Goal: Check status

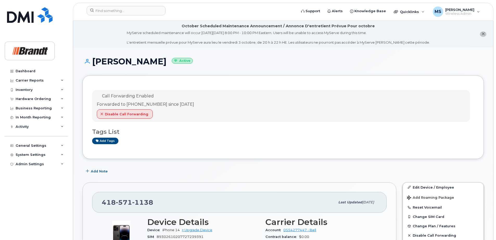
scroll to position [26, 0]
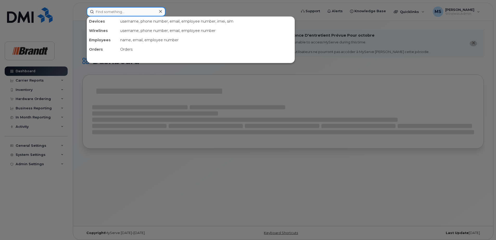
paste input "4035888420"
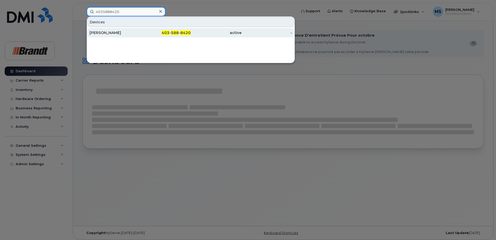
type input "4035888420"
click at [103, 31] on div "[PERSON_NAME]" at bounding box center [114, 32] width 51 height 5
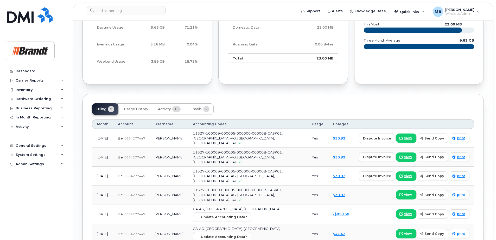
scroll to position [335, 0]
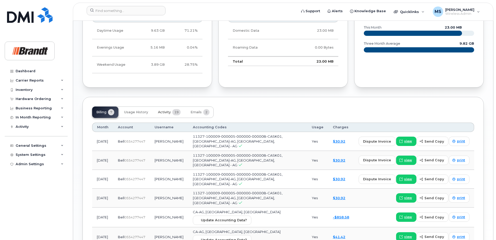
click at [168, 113] on span "Activity" at bounding box center [164, 112] width 13 height 4
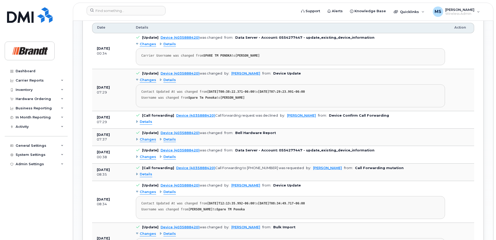
scroll to position [439, 0]
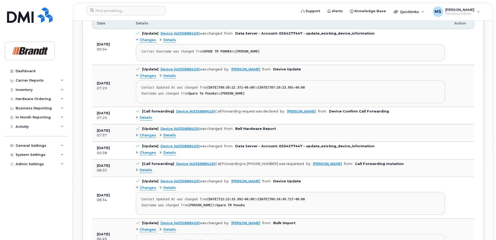
click at [208, 207] on strong "Luc Desroches" at bounding box center [200, 206] width 24 height 4
drag, startPoint x: 208, startPoint y: 207, endPoint x: 184, endPoint y: 205, distance: 23.2
click at [184, 205] on div "Username was changed from Luc Desroches to Spare TM Ponoka" at bounding box center [290, 206] width 298 height 4
drag, startPoint x: 184, startPoint y: 205, endPoint x: 202, endPoint y: 205, distance: 17.9
copy div "Luc Desroches"
